Goal: Task Accomplishment & Management: Manage account settings

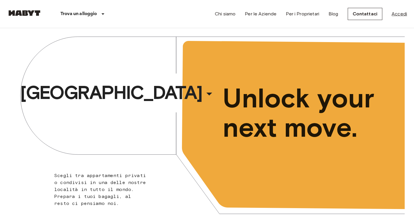
click at [400, 10] on link "Accedi" at bounding box center [399, 13] width 15 height 7
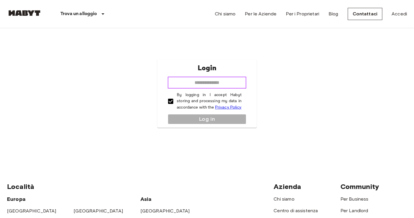
click at [181, 79] on input "email" at bounding box center [207, 83] width 79 height 12
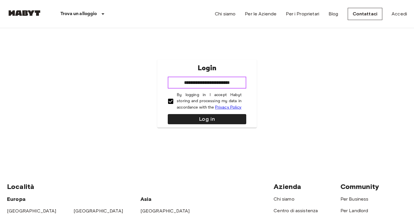
type input "**********"
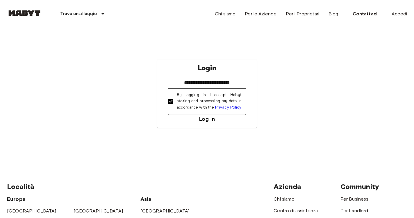
click at [187, 120] on button "Log in" at bounding box center [207, 119] width 79 height 10
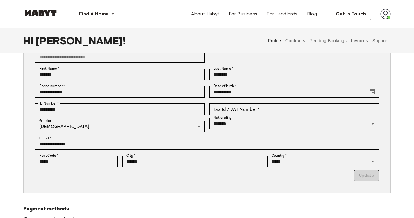
scroll to position [45, 0]
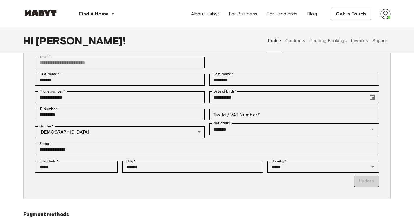
click at [300, 41] on button "Contracts" at bounding box center [295, 41] width 21 height 26
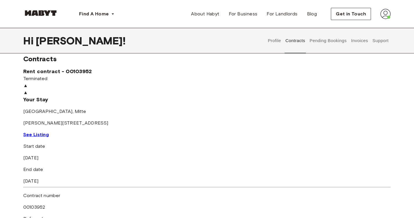
scroll to position [8, 0]
click at [49, 138] on span "See Listing" at bounding box center [36, 136] width 26 height 6
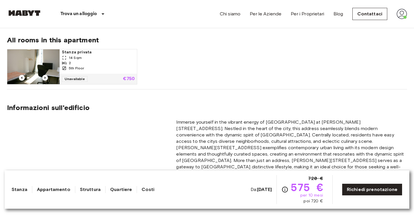
scroll to position [303, 0]
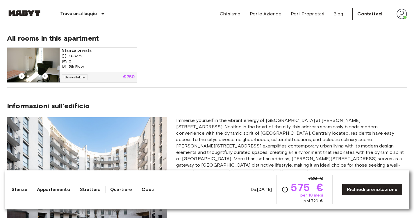
click at [54, 58] on img at bounding box center [33, 65] width 52 height 35
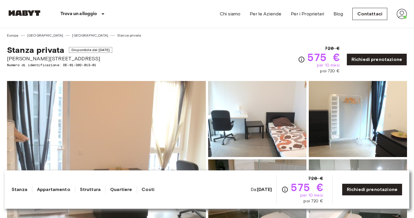
scroll to position [0, 0]
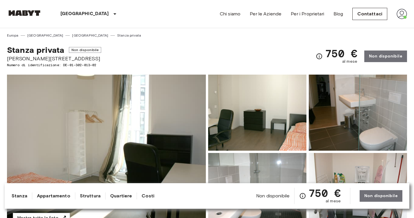
click at [169, 133] on img at bounding box center [106, 152] width 199 height 155
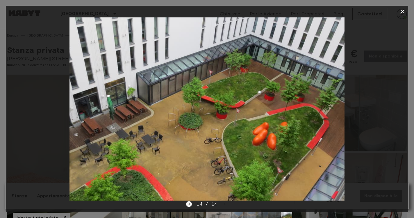
click at [191, 203] on icon "Previous image" at bounding box center [189, 204] width 6 height 6
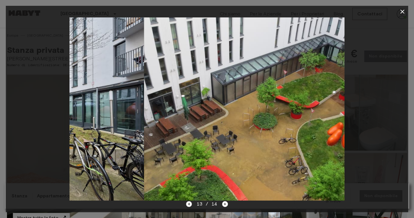
click at [191, 203] on icon "Previous image" at bounding box center [189, 204] width 6 height 6
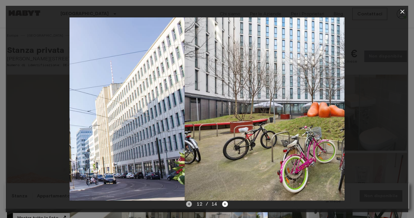
click at [191, 203] on icon "Previous image" at bounding box center [189, 204] width 6 height 6
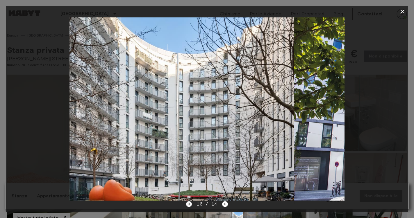
click at [191, 203] on icon "Previous image" at bounding box center [189, 204] width 6 height 6
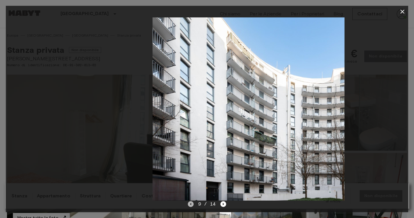
click at [191, 203] on icon "Previous image" at bounding box center [191, 204] width 6 height 6
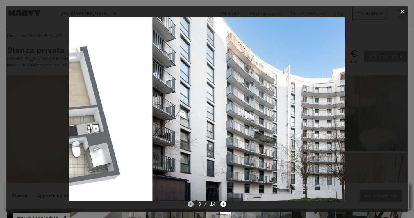
click at [191, 203] on icon "Previous image" at bounding box center [191, 204] width 6 height 6
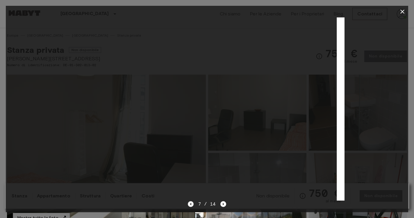
click at [191, 203] on icon "Previous image" at bounding box center [191, 204] width 6 height 6
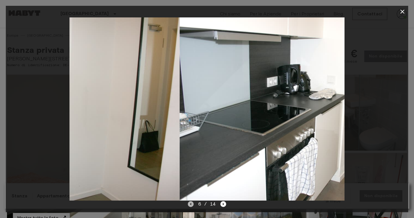
click at [191, 203] on icon "Previous image" at bounding box center [191, 204] width 6 height 6
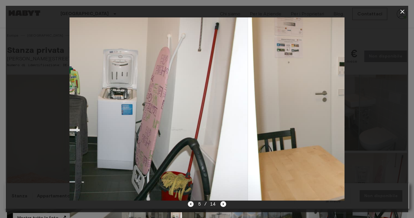
click at [191, 203] on icon "Previous image" at bounding box center [191, 204] width 6 height 6
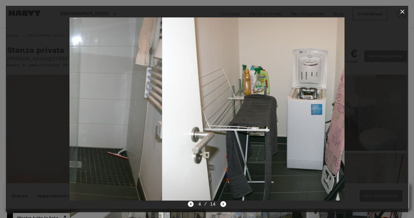
click at [191, 203] on icon "Previous image" at bounding box center [191, 204] width 6 height 6
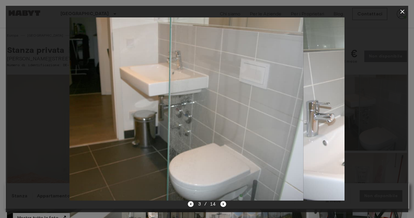
click at [191, 203] on icon "Previous image" at bounding box center [191, 204] width 6 height 6
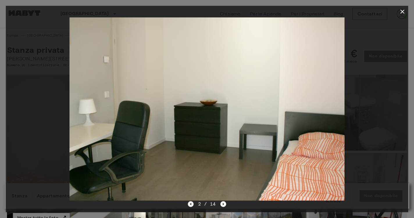
click at [191, 202] on icon "Previous image" at bounding box center [191, 204] width 6 height 6
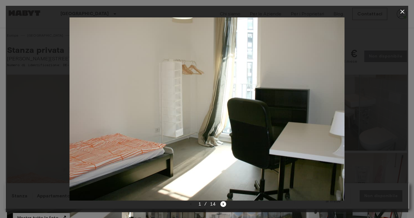
click at [191, 202] on div "1 / 14" at bounding box center [207, 204] width 39 height 7
click at [403, 12] on icon "button" at bounding box center [402, 12] width 4 height 4
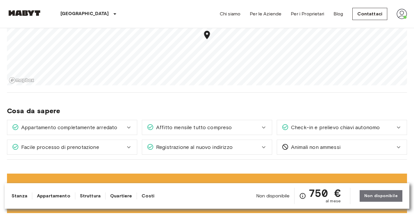
scroll to position [604, 0]
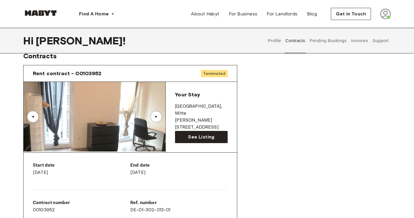
scroll to position [4, 0]
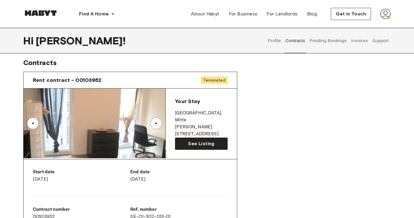
click at [318, 41] on button "Pending Bookings" at bounding box center [328, 41] width 39 height 26
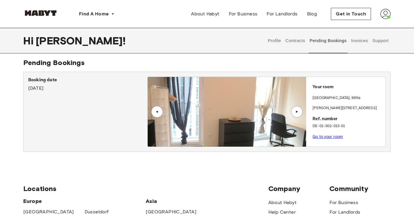
click at [355, 39] on button "Invoices" at bounding box center [359, 41] width 18 height 26
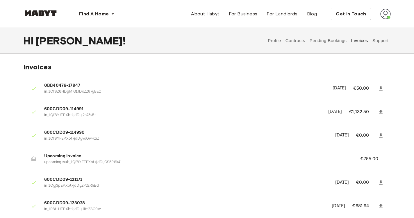
click at [379, 44] on button "Support" at bounding box center [381, 41] width 18 height 26
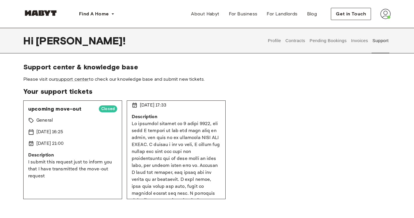
scroll to position [59, 0]
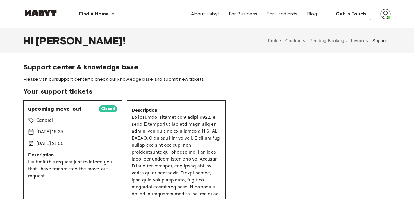
click at [66, 138] on div "upcoming move-out Closed General [DATE] 16:25 [DATE] 21:00 Description I submit…" at bounding box center [72, 150] width 99 height 99
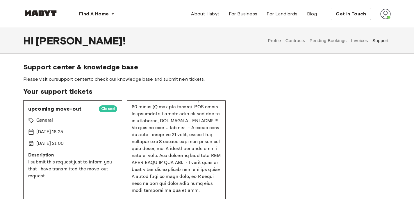
scroll to position [0, 0]
